Goal: Transaction & Acquisition: Purchase product/service

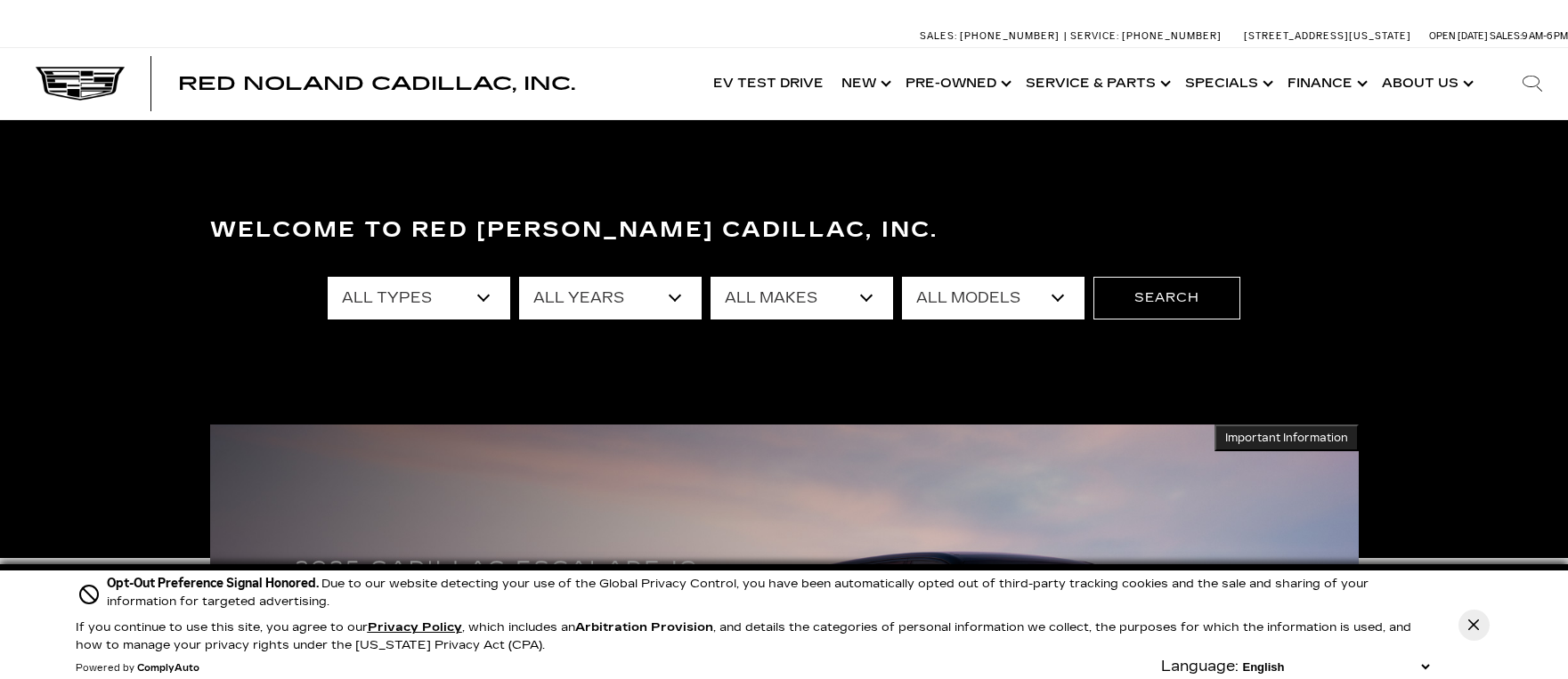
click at [484, 298] on select "All Types New Used Certified Used Demo" at bounding box center [418, 298] width 182 height 42
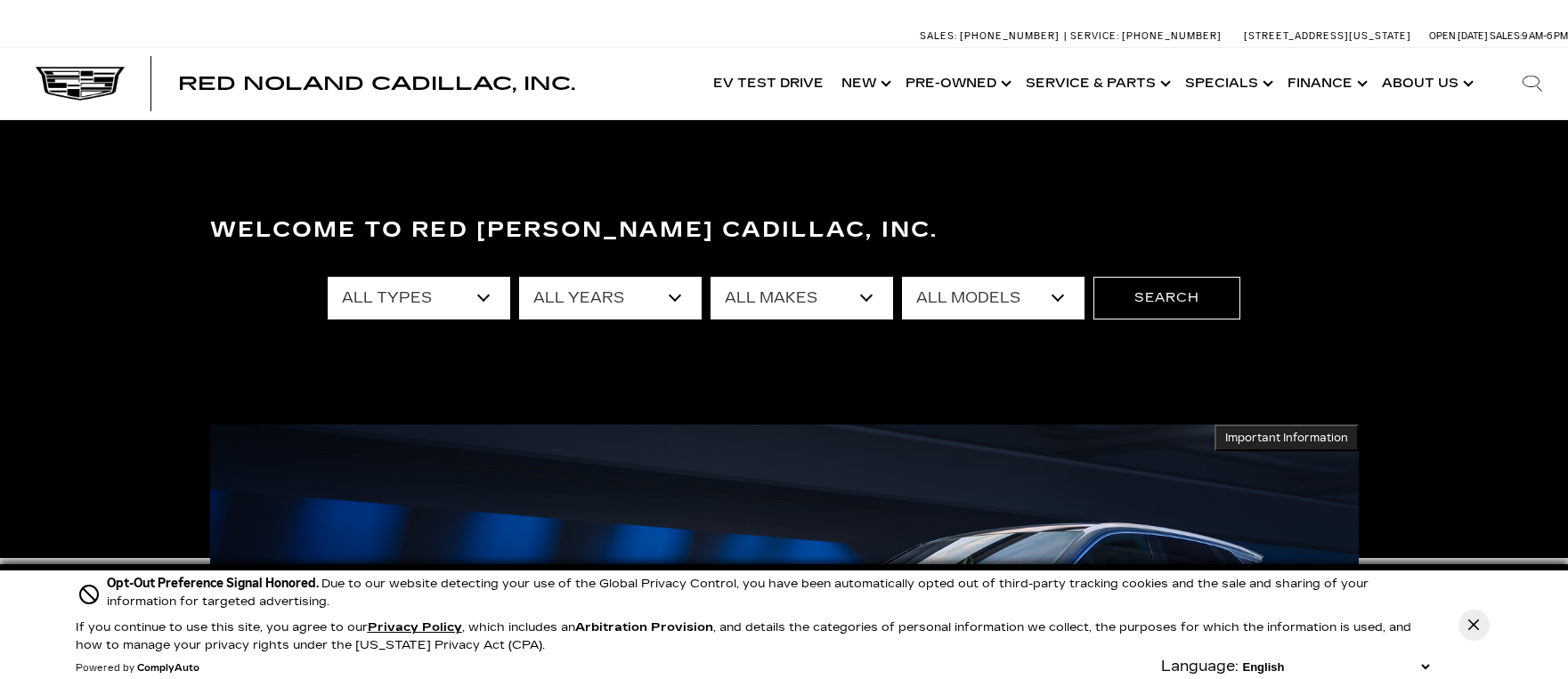
select select "Certified Used"
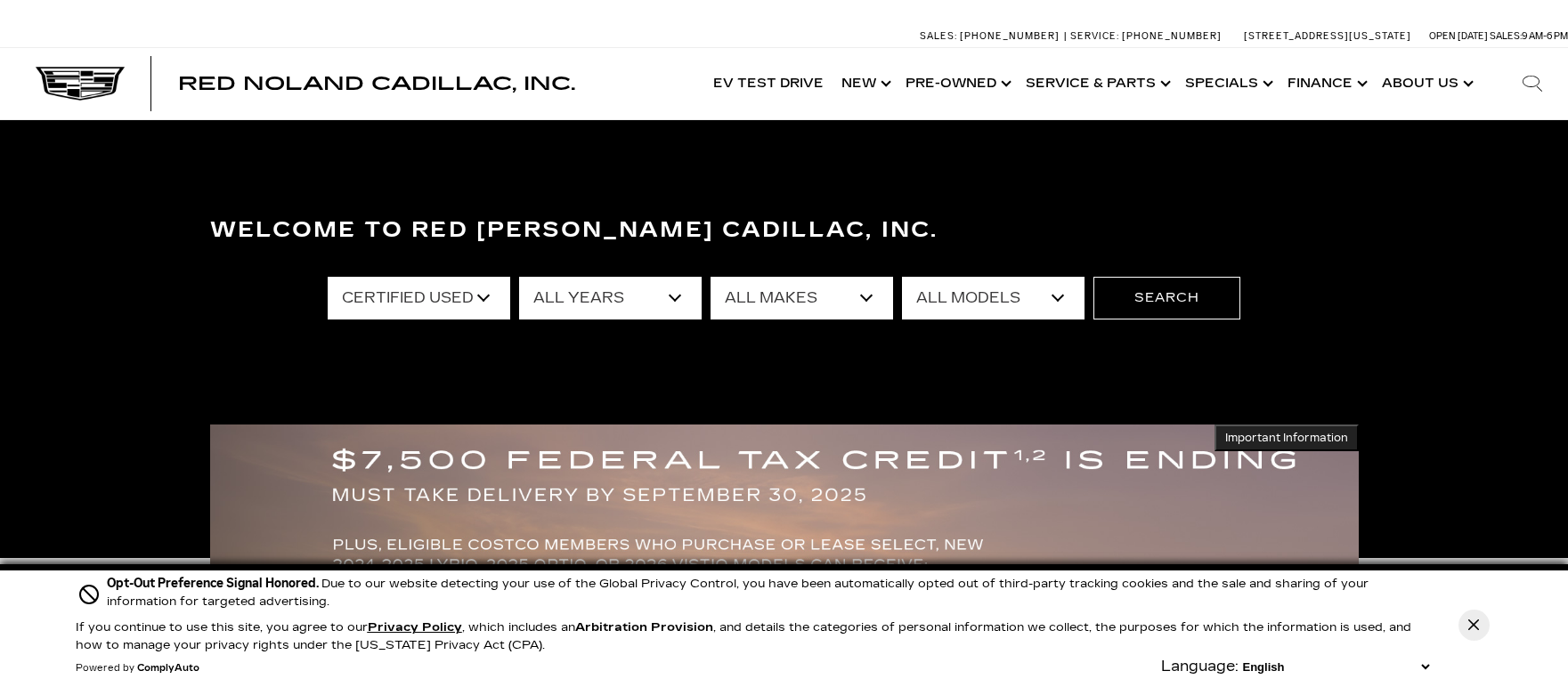
click at [867, 295] on select "All Makes Cadillac" at bounding box center [801, 298] width 182 height 42
select select "Cadillac"
click at [1058, 294] on select "All Models CT5 Escalade XT4 XT5" at bounding box center [993, 298] width 182 height 42
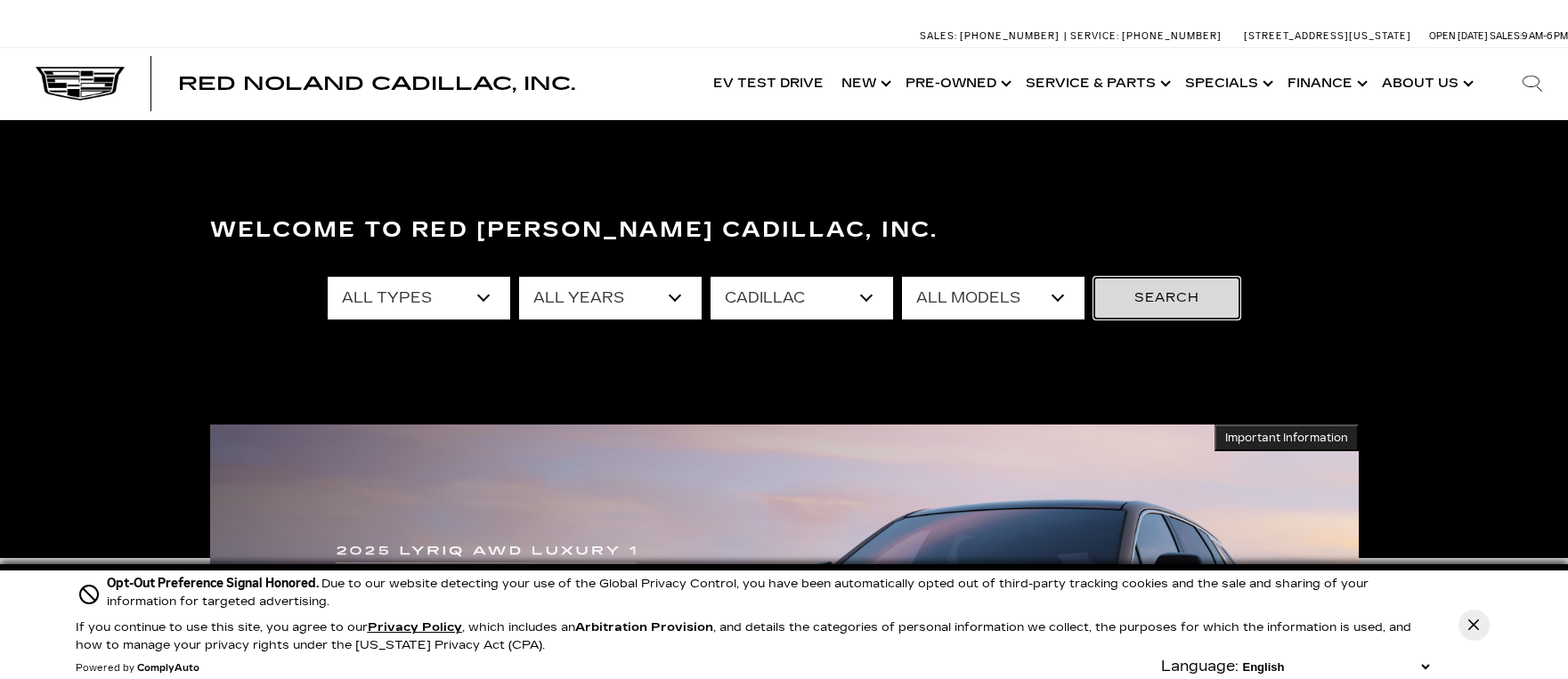
click at [1141, 294] on button "Search" at bounding box center [1167, 298] width 147 height 42
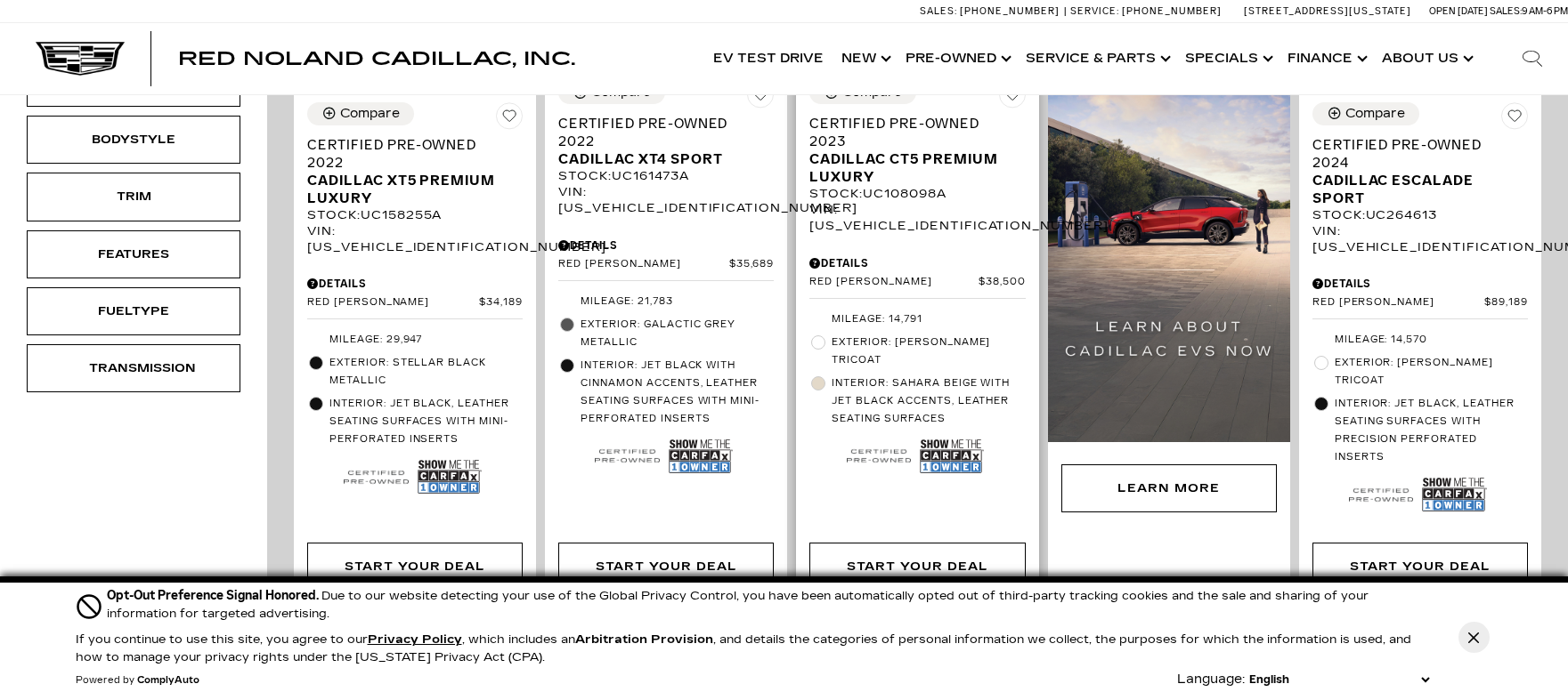
scroll to position [557, 0]
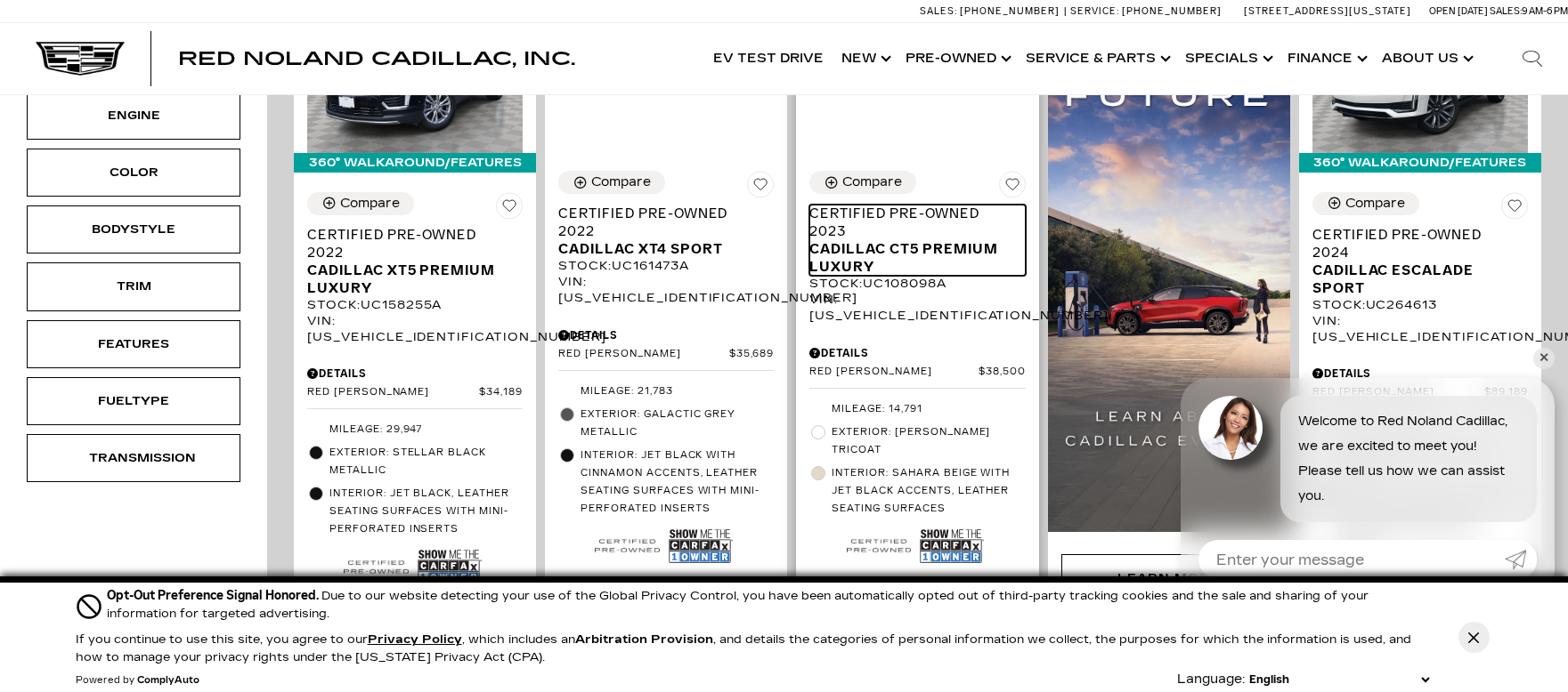
click at [915, 241] on span "Cadillac CT5 Premium Luxury" at bounding box center [910, 258] width 202 height 35
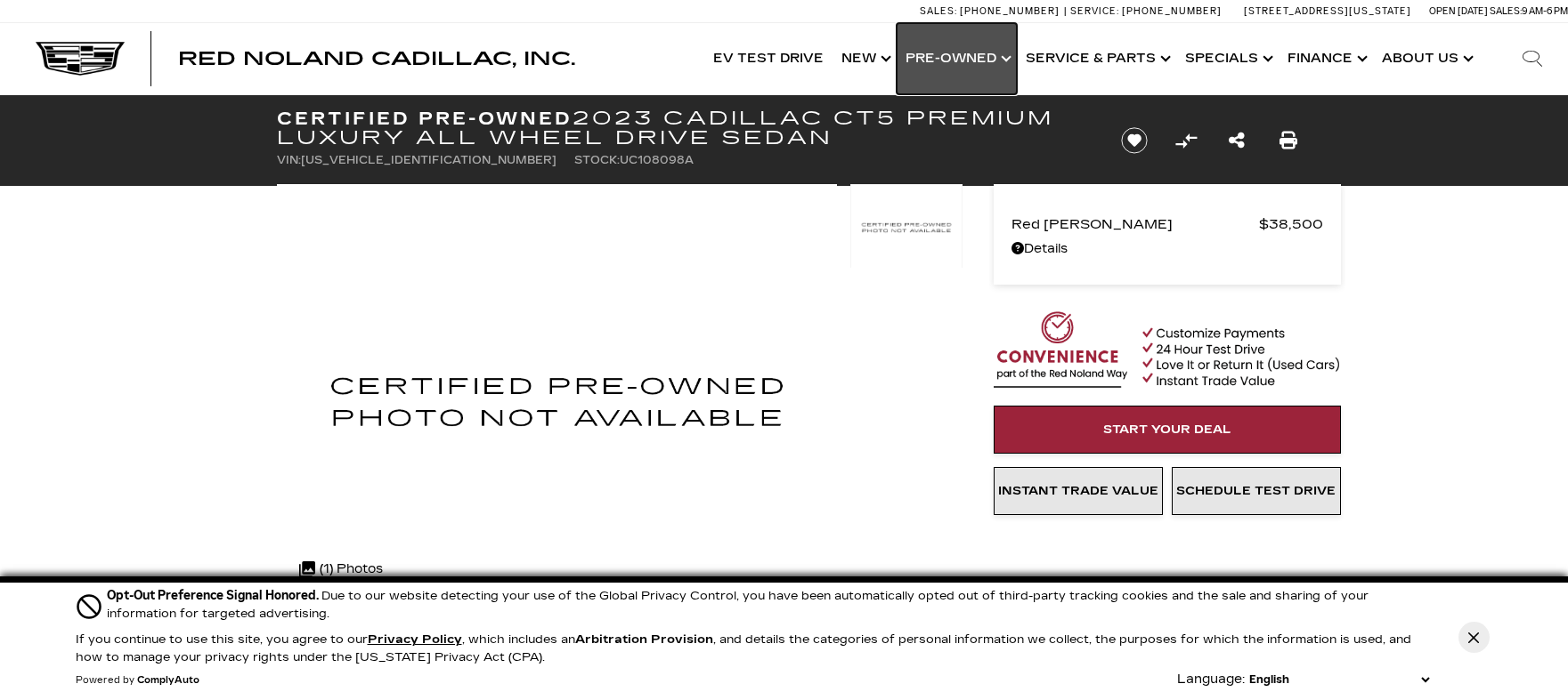
click at [1004, 55] on link "Show Pre-Owned" at bounding box center [957, 58] width 120 height 71
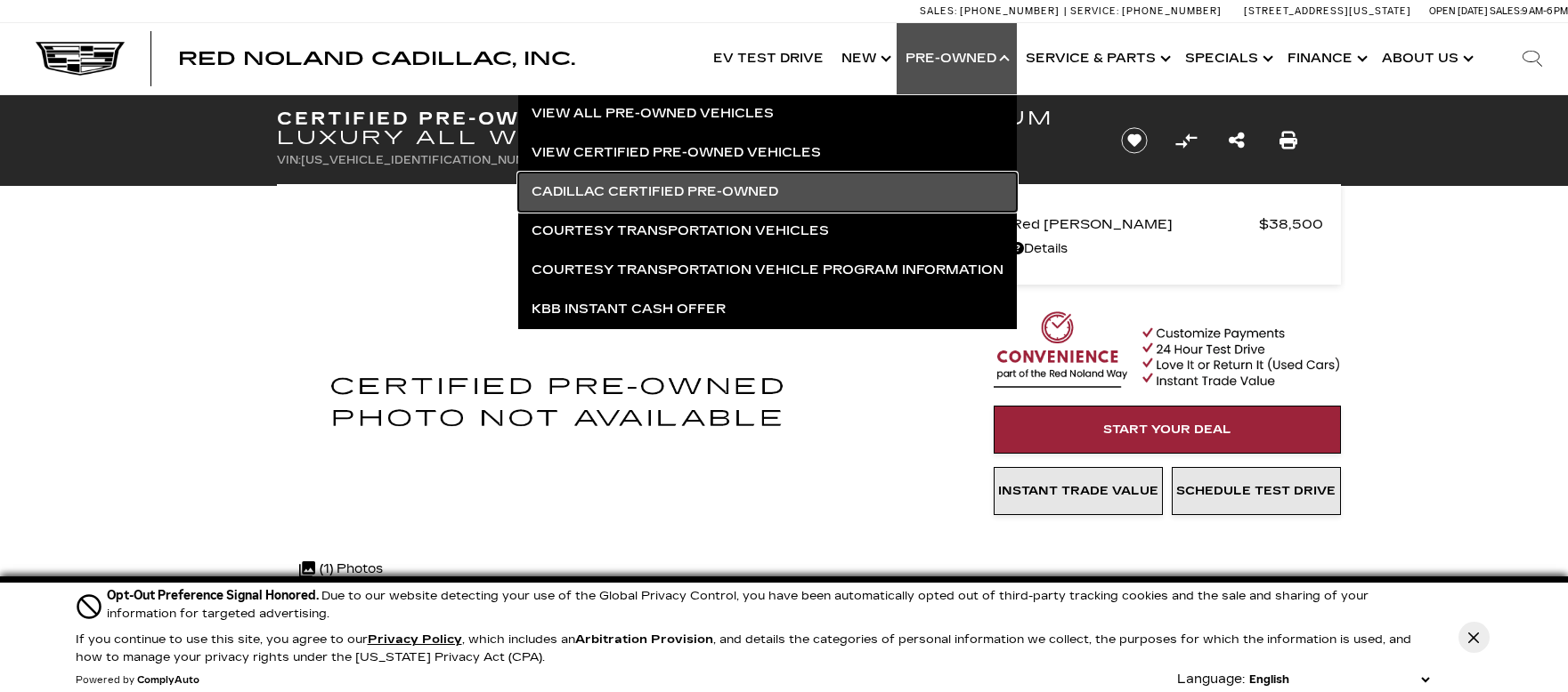
click at [684, 187] on link "Cadillac Certified Pre-Owned" at bounding box center [767, 192] width 499 height 39
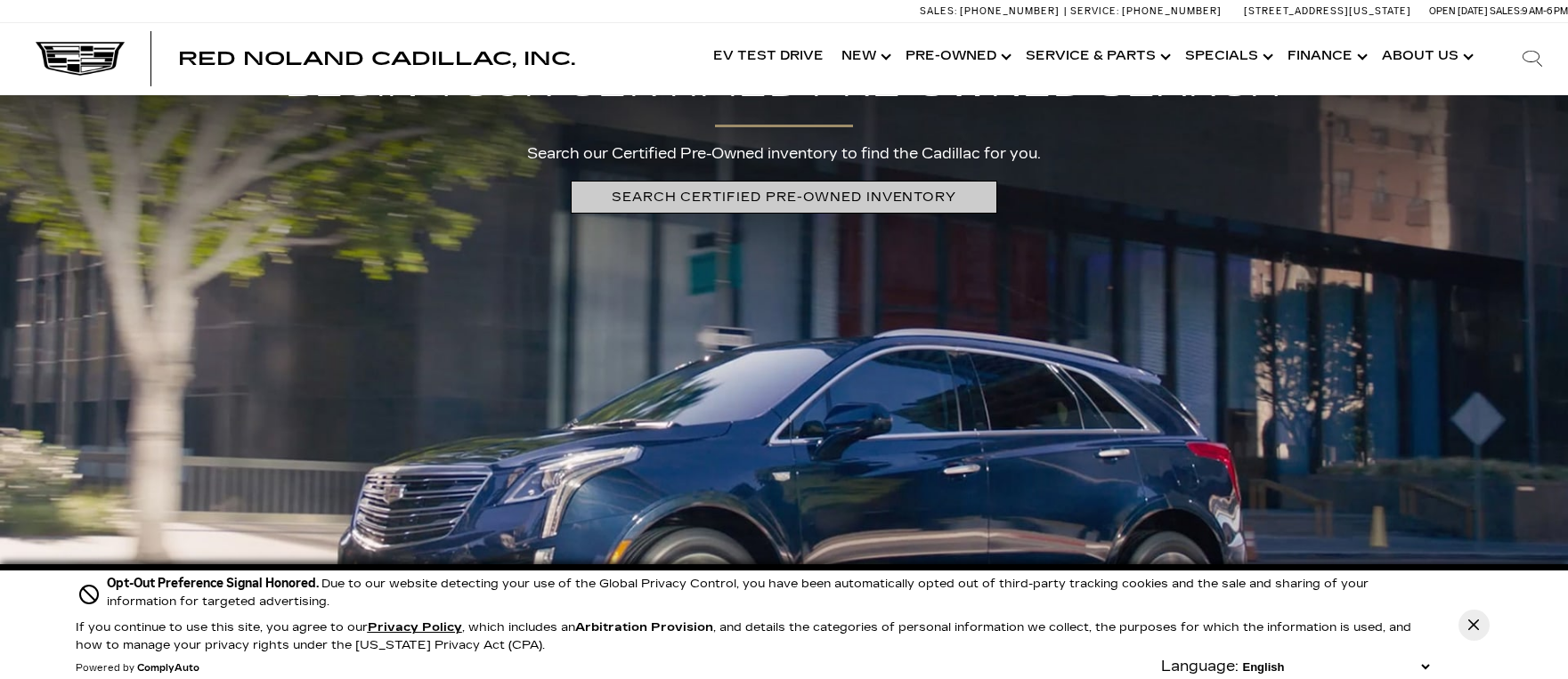
scroll to position [3666, 0]
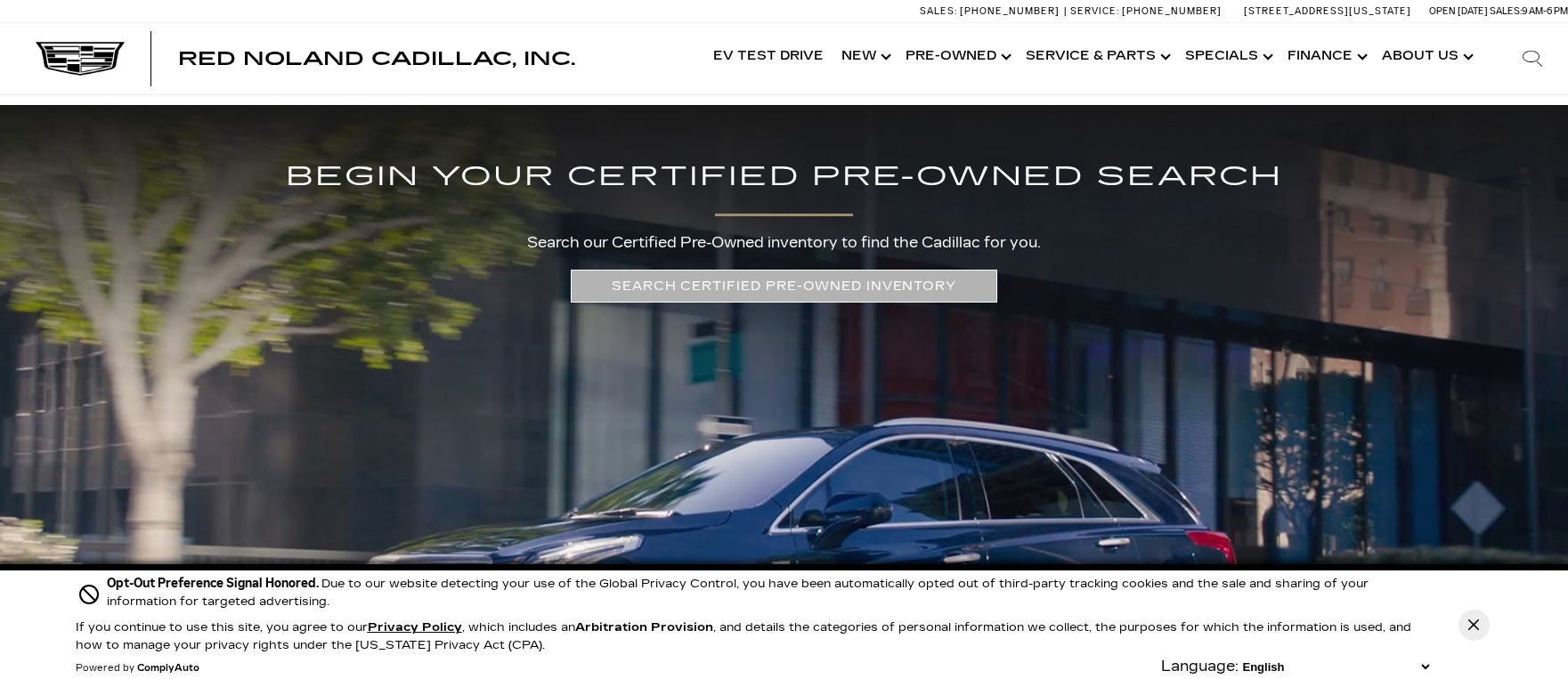
click at [897, 288] on link "SEARCH CERTIFIED PRE-OWNED INVENTORY" at bounding box center [784, 286] width 426 height 33
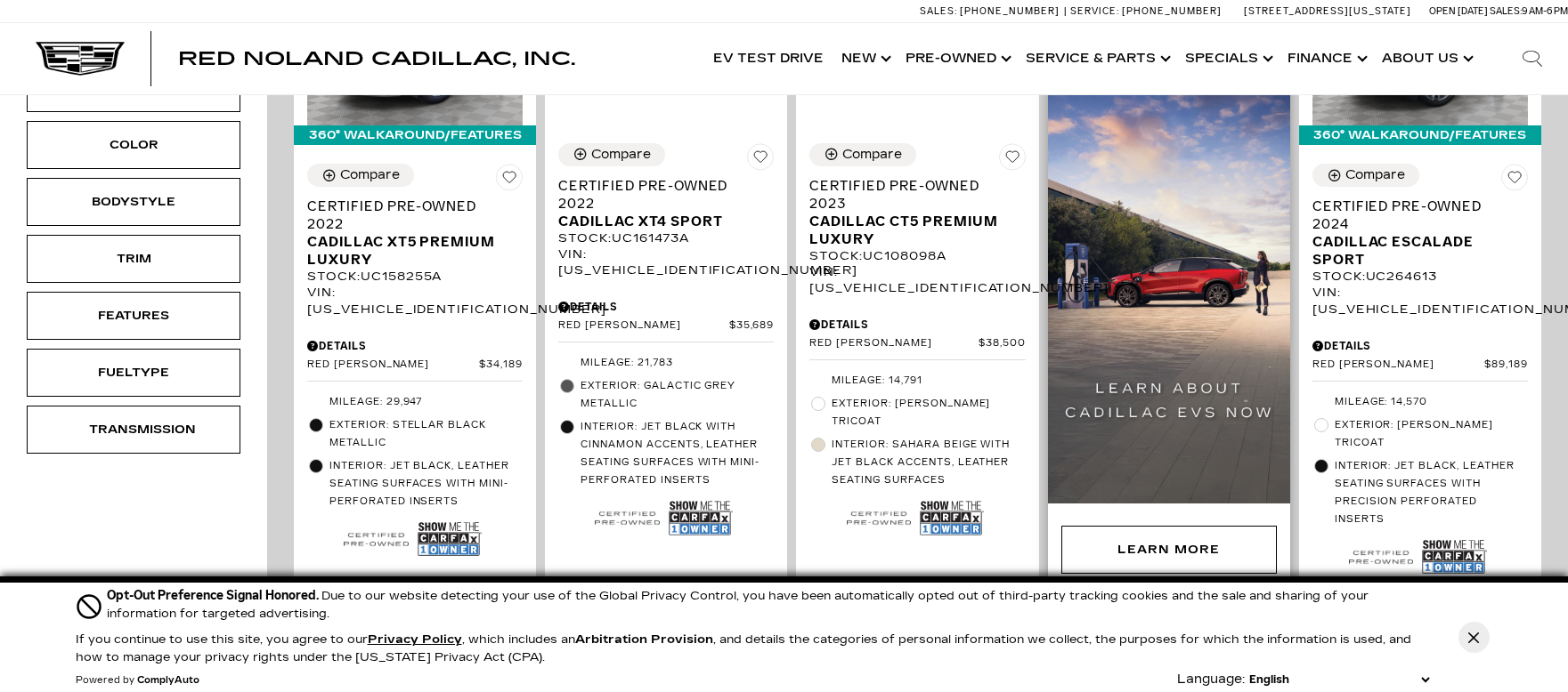
scroll to position [632, 0]
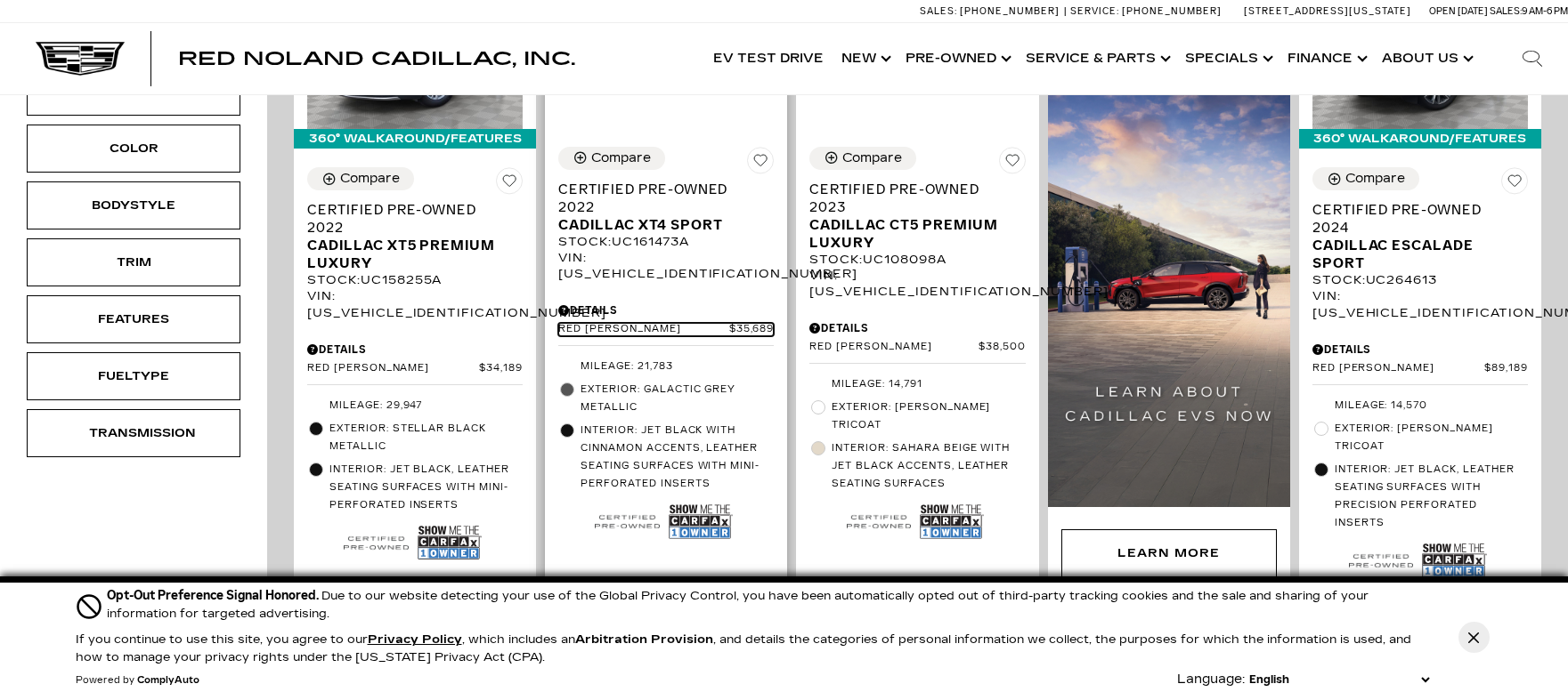
click at [663, 323] on span "Red [PERSON_NAME]" at bounding box center [643, 330] width 170 height 14
